Goal: Task Accomplishment & Management: Manage account settings

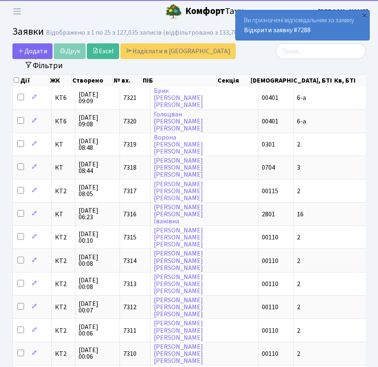
select select "25"
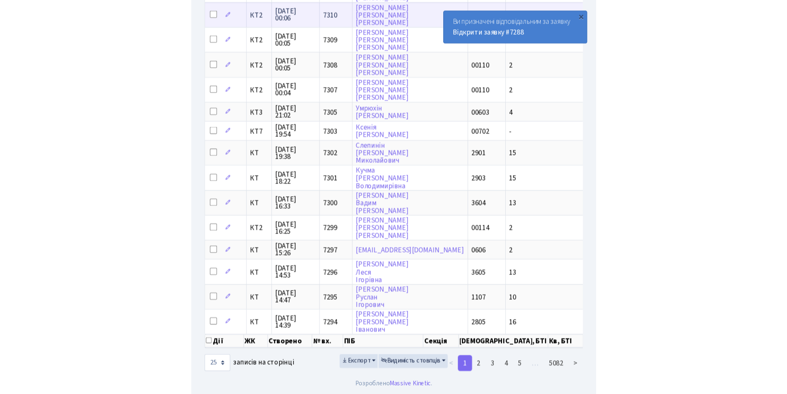
scroll to position [335, 0]
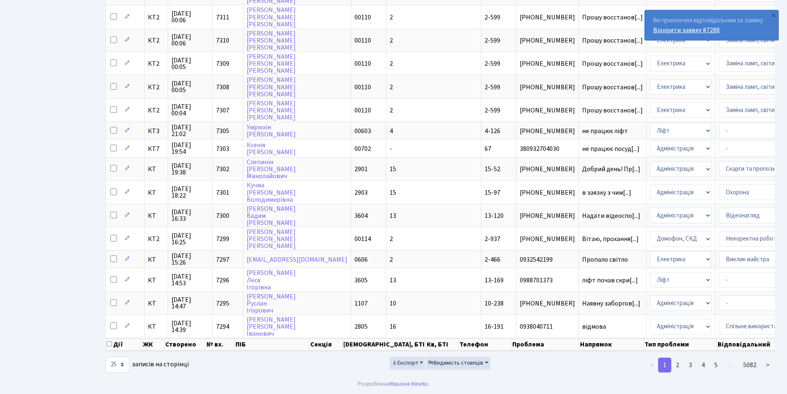
click at [377, 28] on link "Відкрити заявку #7288" at bounding box center [686, 30] width 66 height 9
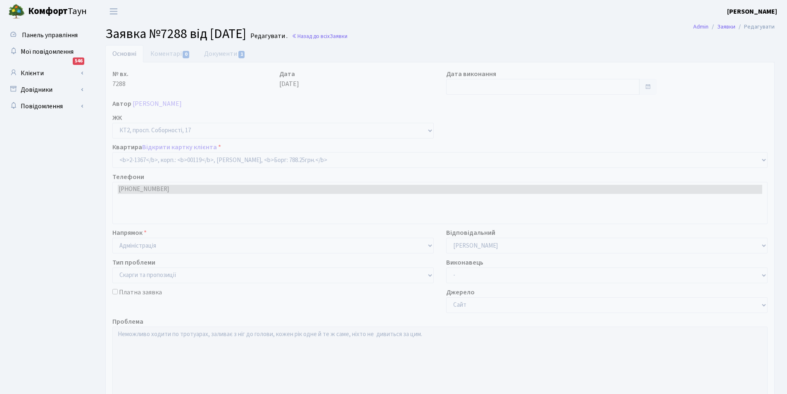
select select "12982"
select select "55"
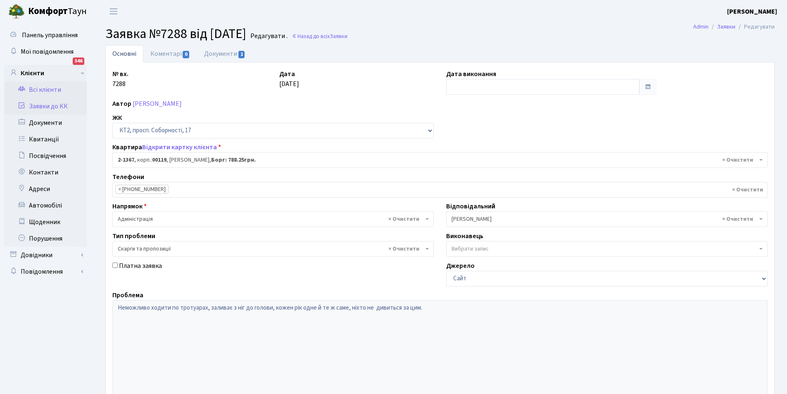
click at [45, 92] on link "Всі клієнти" at bounding box center [45, 89] width 83 height 17
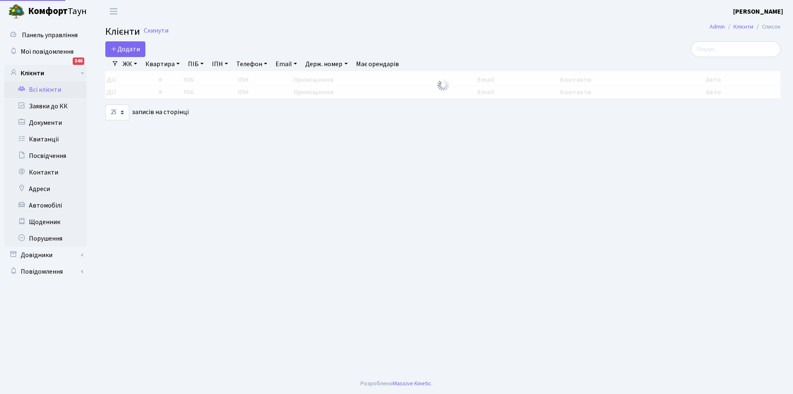
select select "25"
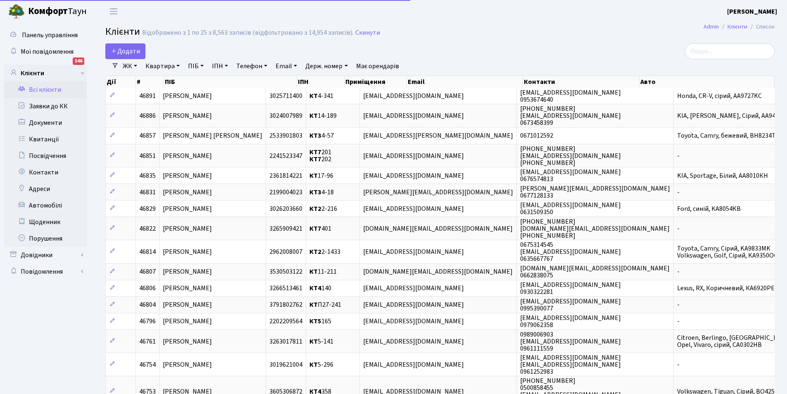
click at [47, 90] on link "Всі клієнти" at bounding box center [45, 89] width 83 height 17
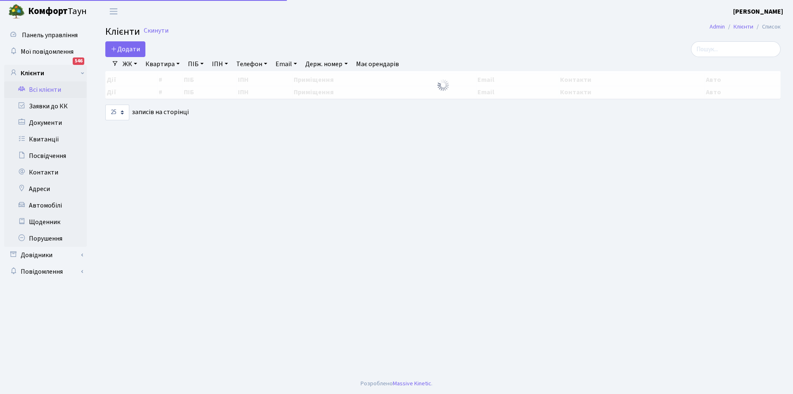
select select "25"
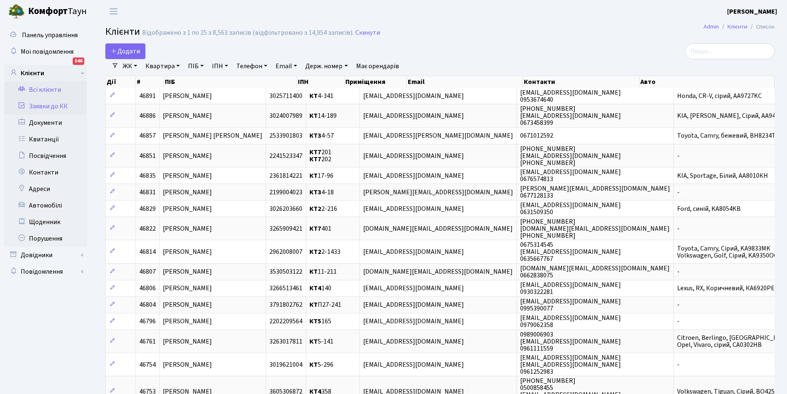
click at [48, 106] on link "Заявки до КК" at bounding box center [45, 106] width 83 height 17
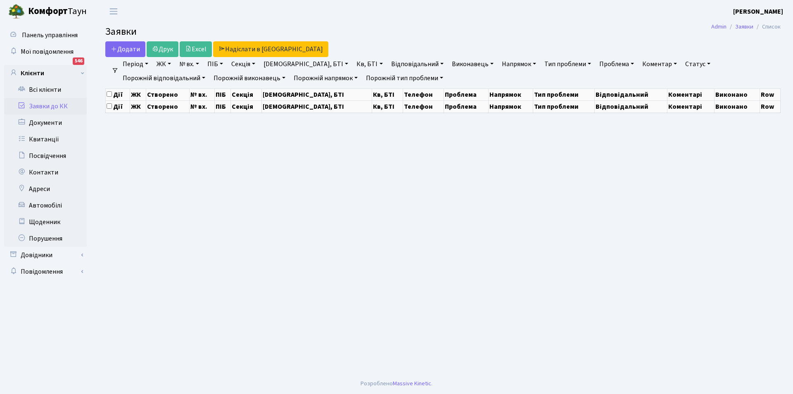
select select "25"
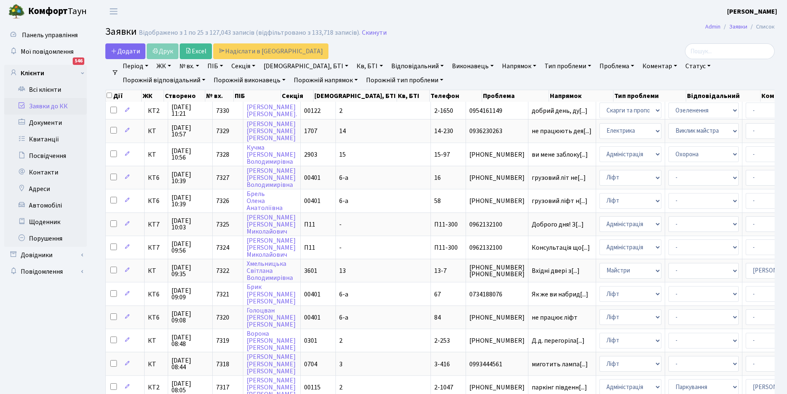
click at [353, 64] on link "Кв, БТІ" at bounding box center [369, 66] width 33 height 14
